Goal: Task Accomplishment & Management: Manage account settings

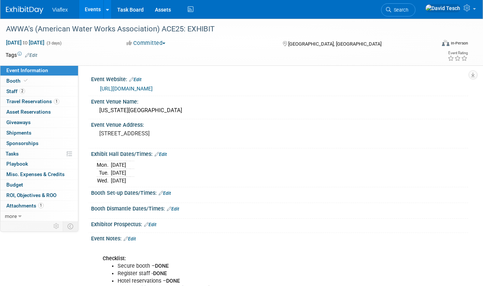
click at [89, 5] on link "Events" at bounding box center [92, 9] width 27 height 19
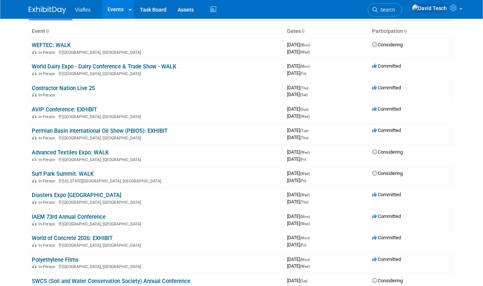
scroll to position [47, 0]
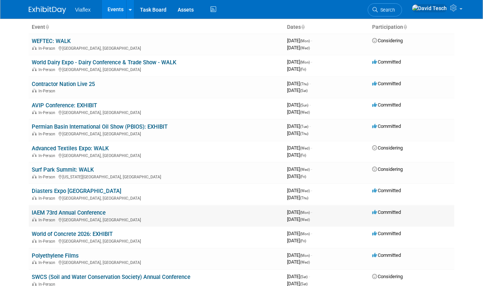
click at [87, 213] on link "IAEM 73rd Annual Conference" at bounding box center [69, 212] width 74 height 7
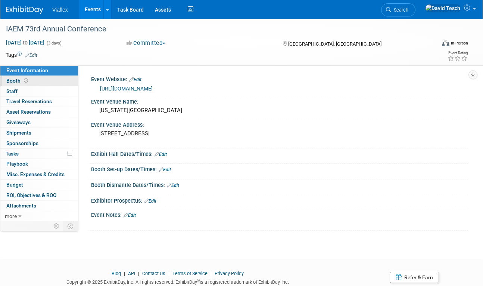
click at [14, 80] on span "Booth" at bounding box center [17, 81] width 23 height 6
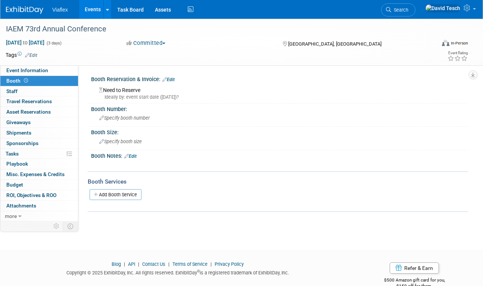
click at [15, 80] on span "Booth" at bounding box center [17, 81] width 23 height 6
click at [131, 118] on span "Specify booth number" at bounding box center [124, 118] width 50 height 6
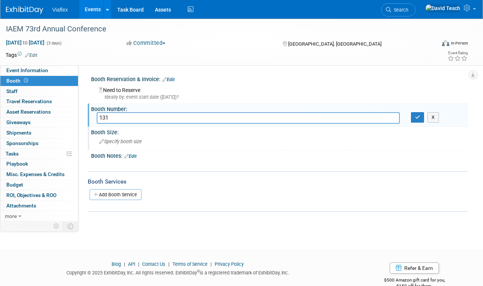
type input "131"
click at [137, 143] on span "Specify booth size" at bounding box center [120, 142] width 43 height 6
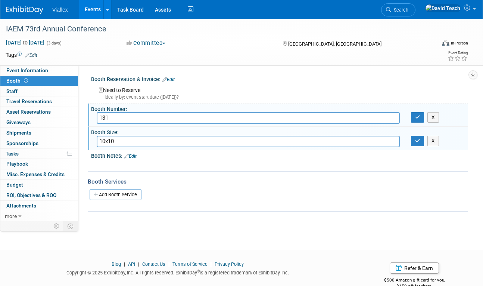
type input "10x10"
click at [13, 90] on span "Staff 0" at bounding box center [11, 91] width 11 height 6
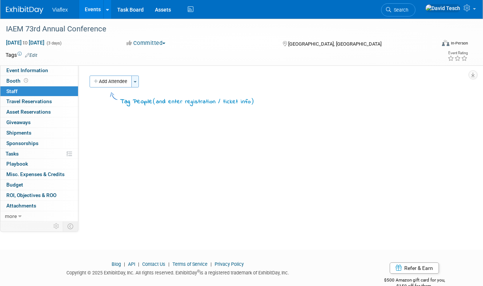
click at [137, 81] on span "button" at bounding box center [135, 81] width 3 height 1
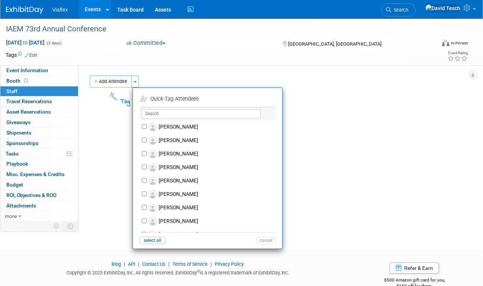
click at [153, 73] on div "Event Website: Edit https://www.iaem.org/usconf/ Event Venue Name: Kentucky Int…" at bounding box center [273, 143] width 390 height 156
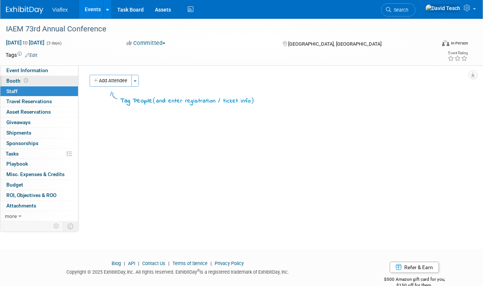
scroll to position [0, 0]
click at [8, 80] on span "Booth" at bounding box center [17, 81] width 23 height 6
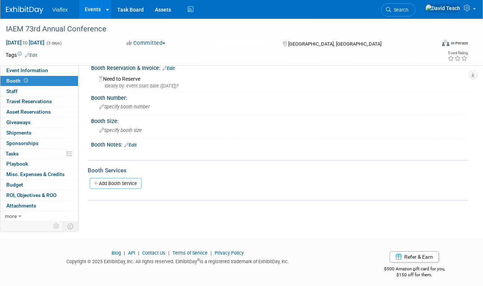
scroll to position [16, 0]
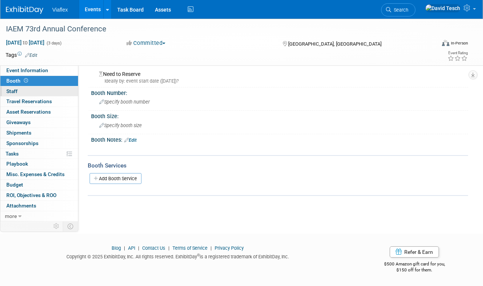
click at [13, 92] on span "Staff 0" at bounding box center [11, 91] width 11 height 6
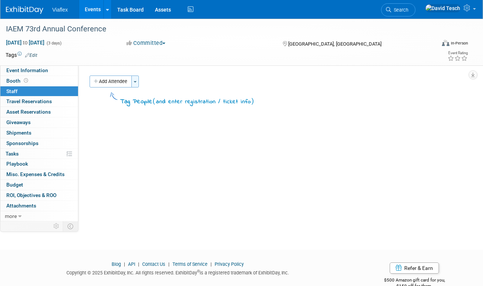
click at [135, 83] on button "Toggle Dropdown" at bounding box center [134, 81] width 7 height 12
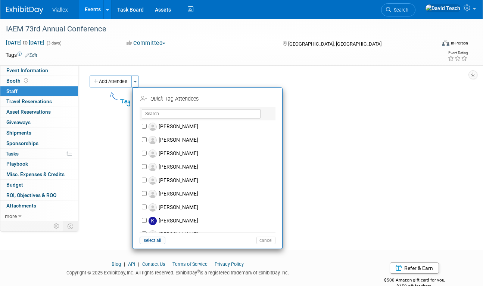
scroll to position [230, 0]
click at [145, 192] on input "[PERSON_NAME]" at bounding box center [144, 192] width 5 height 5
checkbox input "true"
click at [266, 98] on button "Apply" at bounding box center [263, 98] width 23 height 11
